Goal: Navigation & Orientation: Find specific page/section

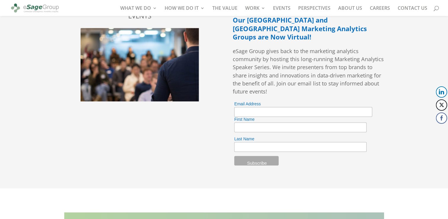
scroll to position [1675, 0]
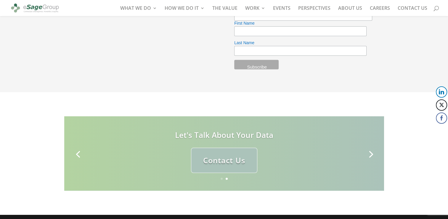
click at [366, 146] on link "Next" at bounding box center [370, 153] width 14 height 14
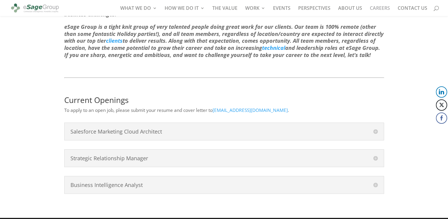
scroll to position [254, 0]
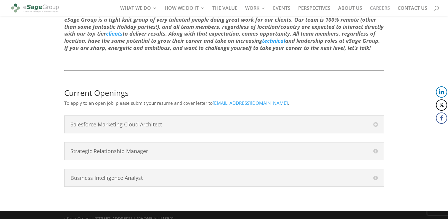
click at [144, 121] on h4 "Salesforce Marketing Cloud Architect" at bounding box center [224, 123] width 307 height 5
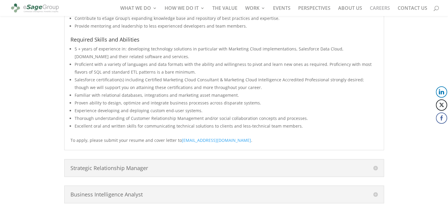
scroll to position [482, 0]
click at [138, 164] on h4 "Strategic Relationship Manager" at bounding box center [224, 166] width 307 height 5
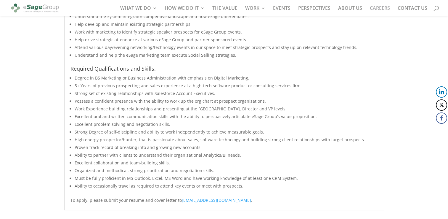
scroll to position [732, 0]
